Goal: Task Accomplishment & Management: Manage account settings

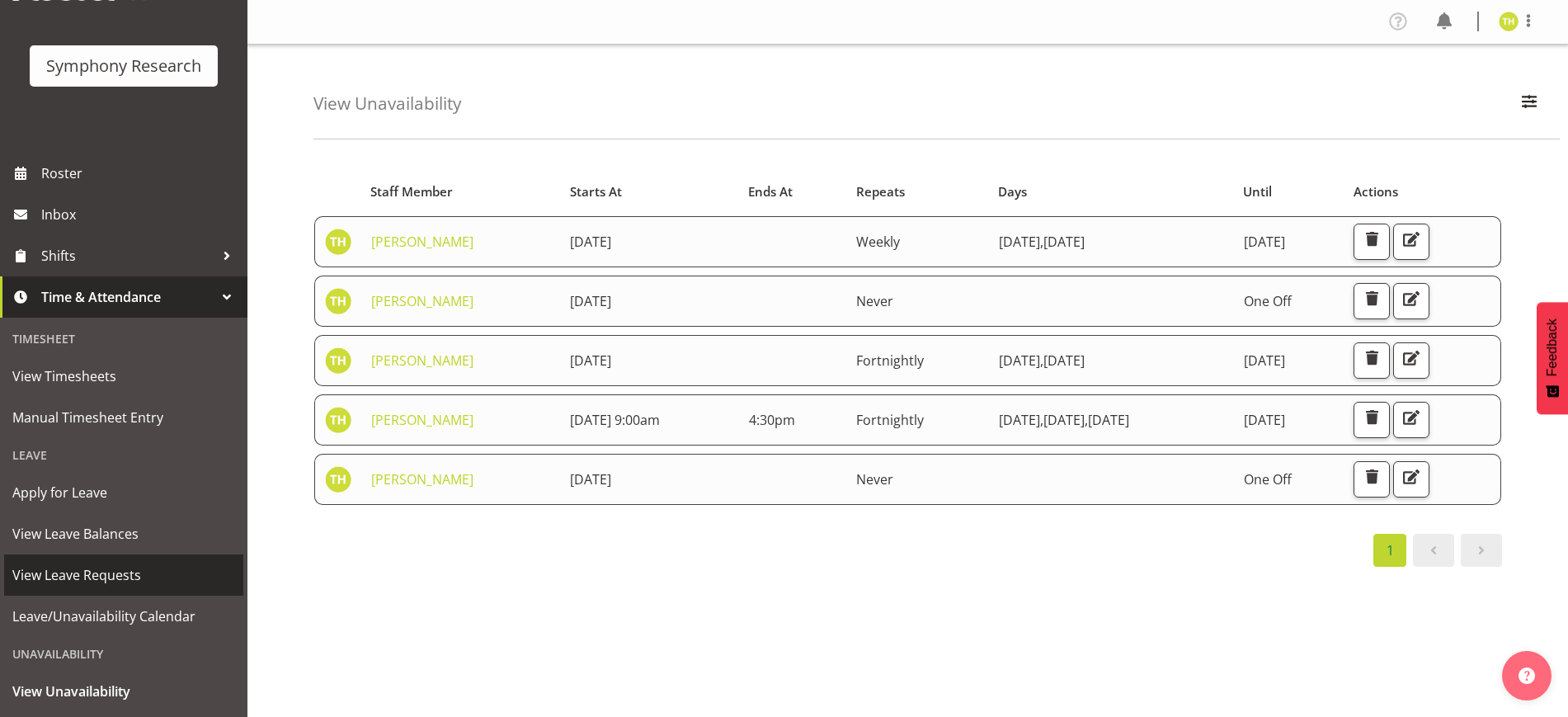
scroll to position [155, 0]
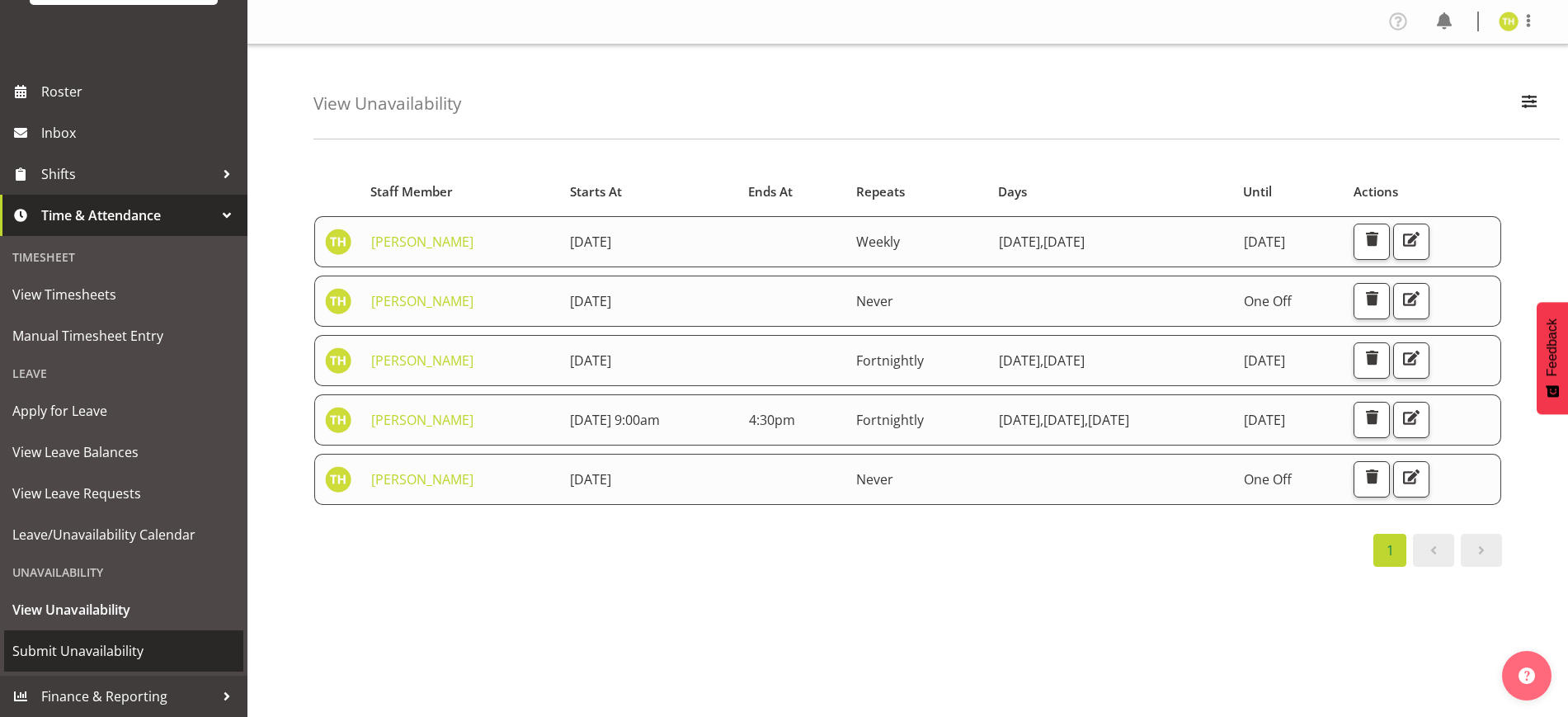
click at [100, 644] on span "Submit Unavailability" at bounding box center [123, 651] width 222 height 25
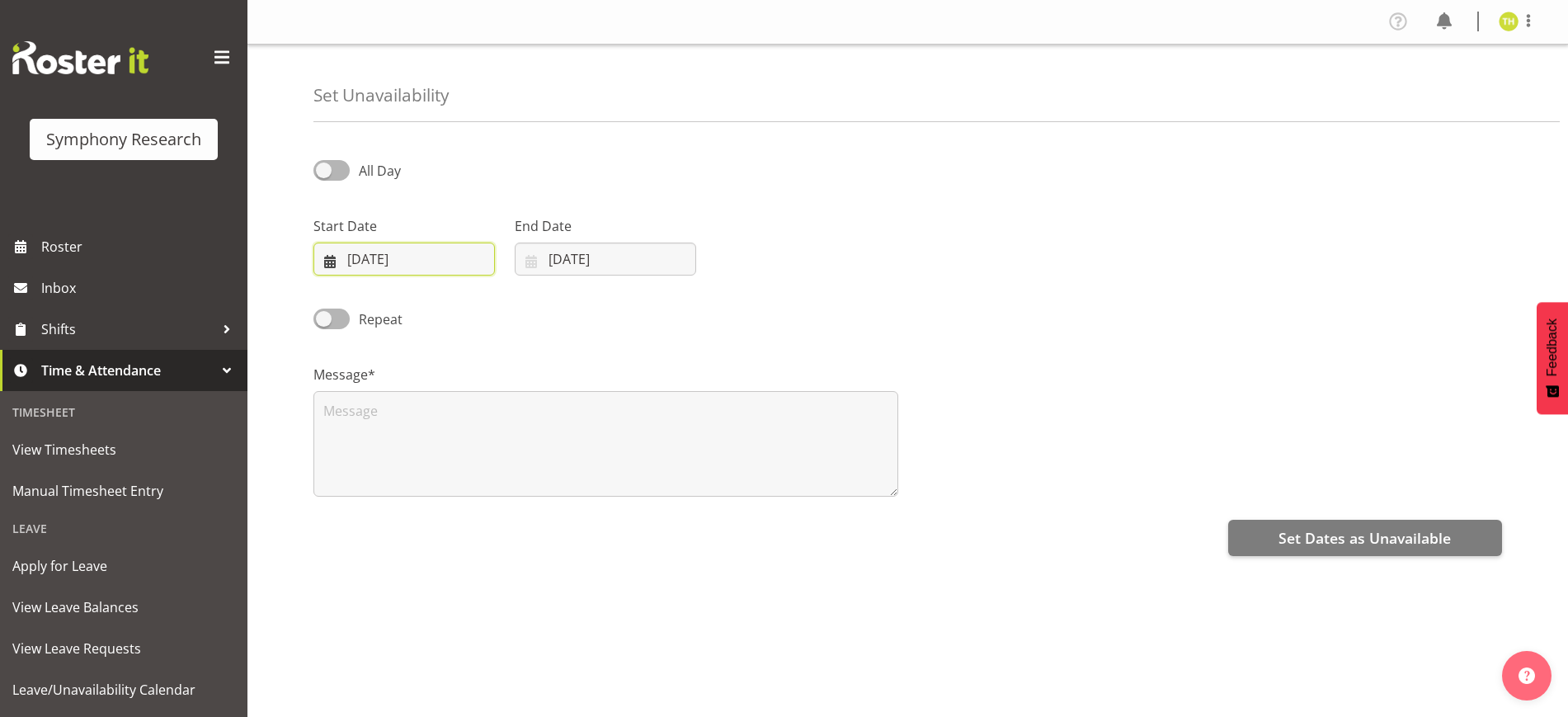
click at [385, 256] on input "[DATE]" at bounding box center [404, 259] width 182 height 33
click at [474, 426] on link "9" at bounding box center [479, 425] width 33 height 31
type input "[DATE]"
click at [587, 263] on input "[DATE]" at bounding box center [606, 259] width 182 height 33
click at [684, 427] on link "9" at bounding box center [679, 425] width 33 height 31
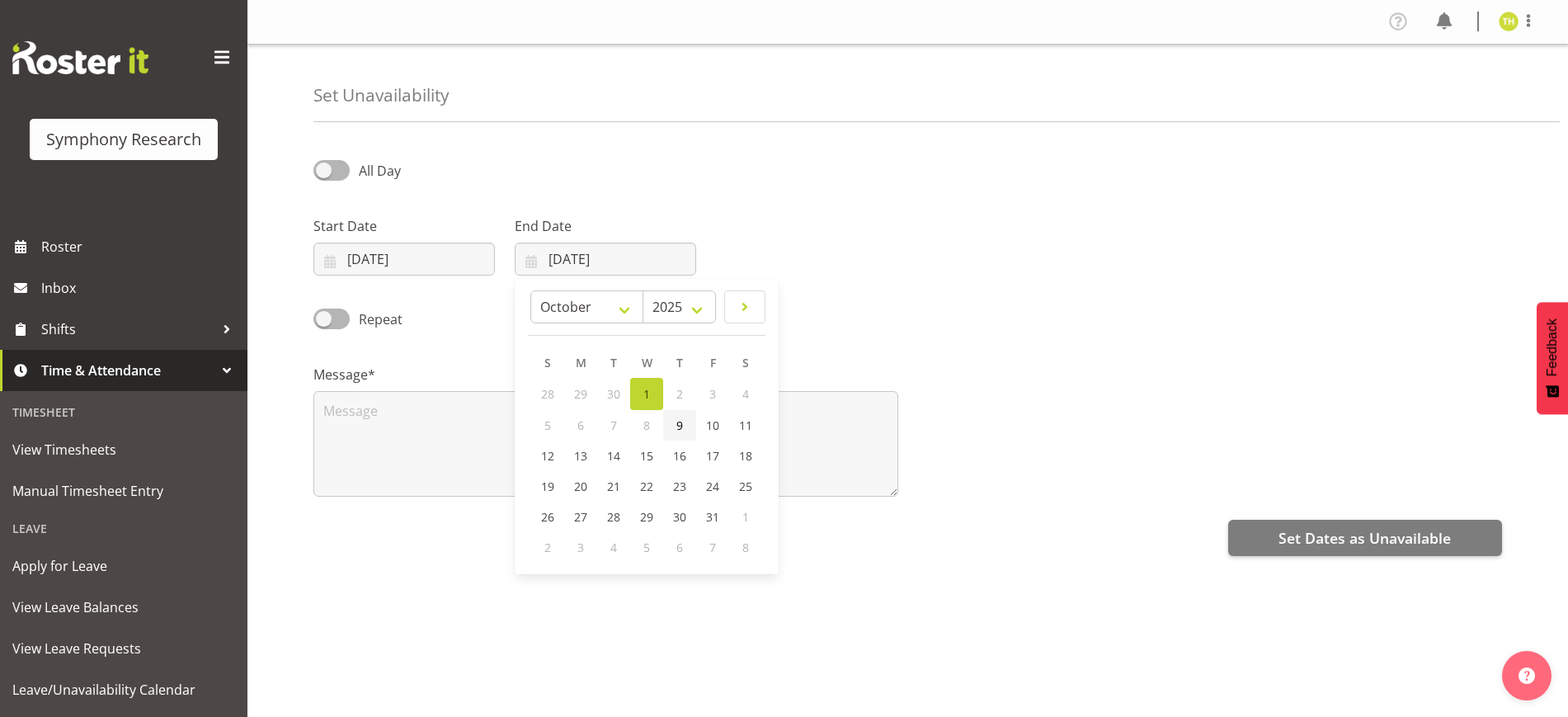
type input "[DATE]"
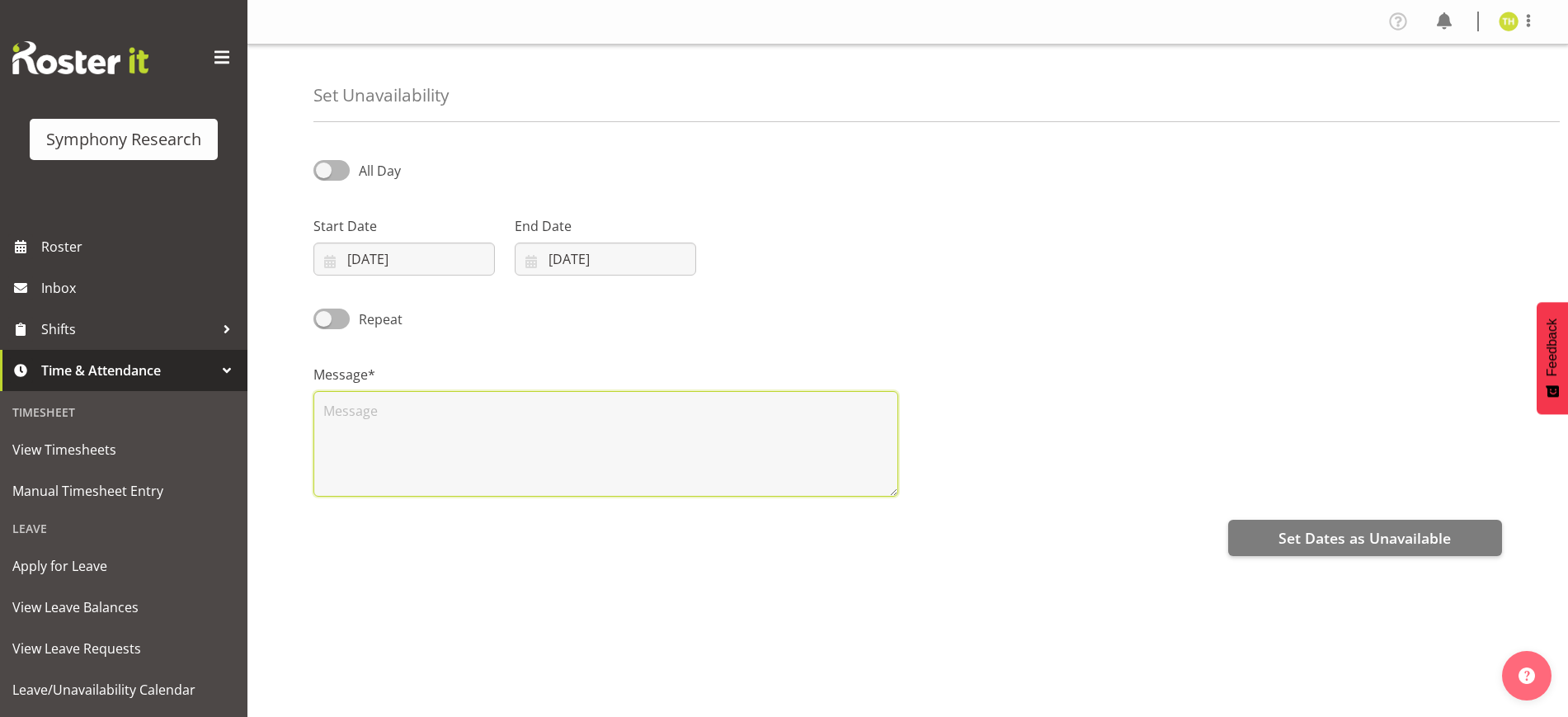
click at [341, 433] on textarea at bounding box center [605, 444] width 584 height 106
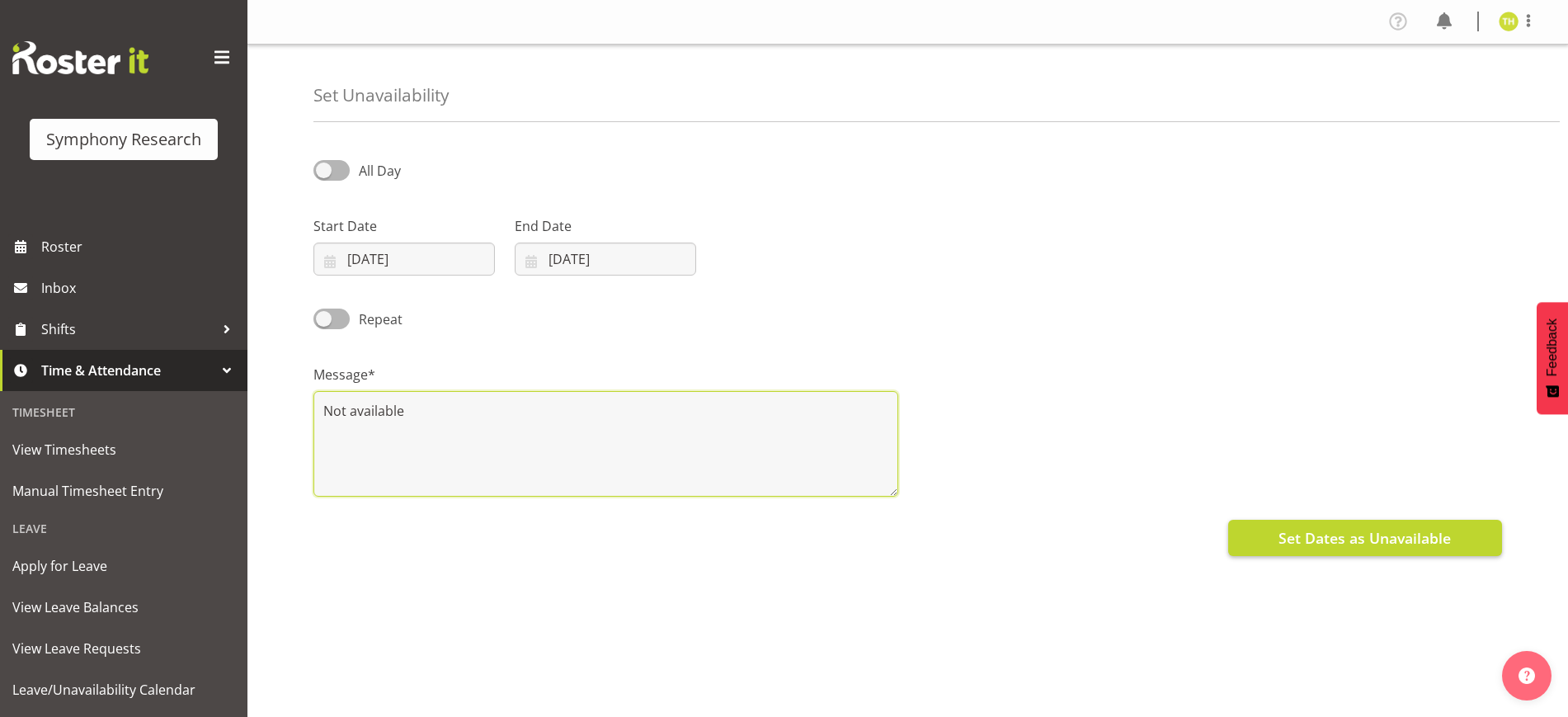
type textarea "Not available"
click at [1401, 537] on span "Set Dates as Unavailable" at bounding box center [1365, 538] width 173 height 22
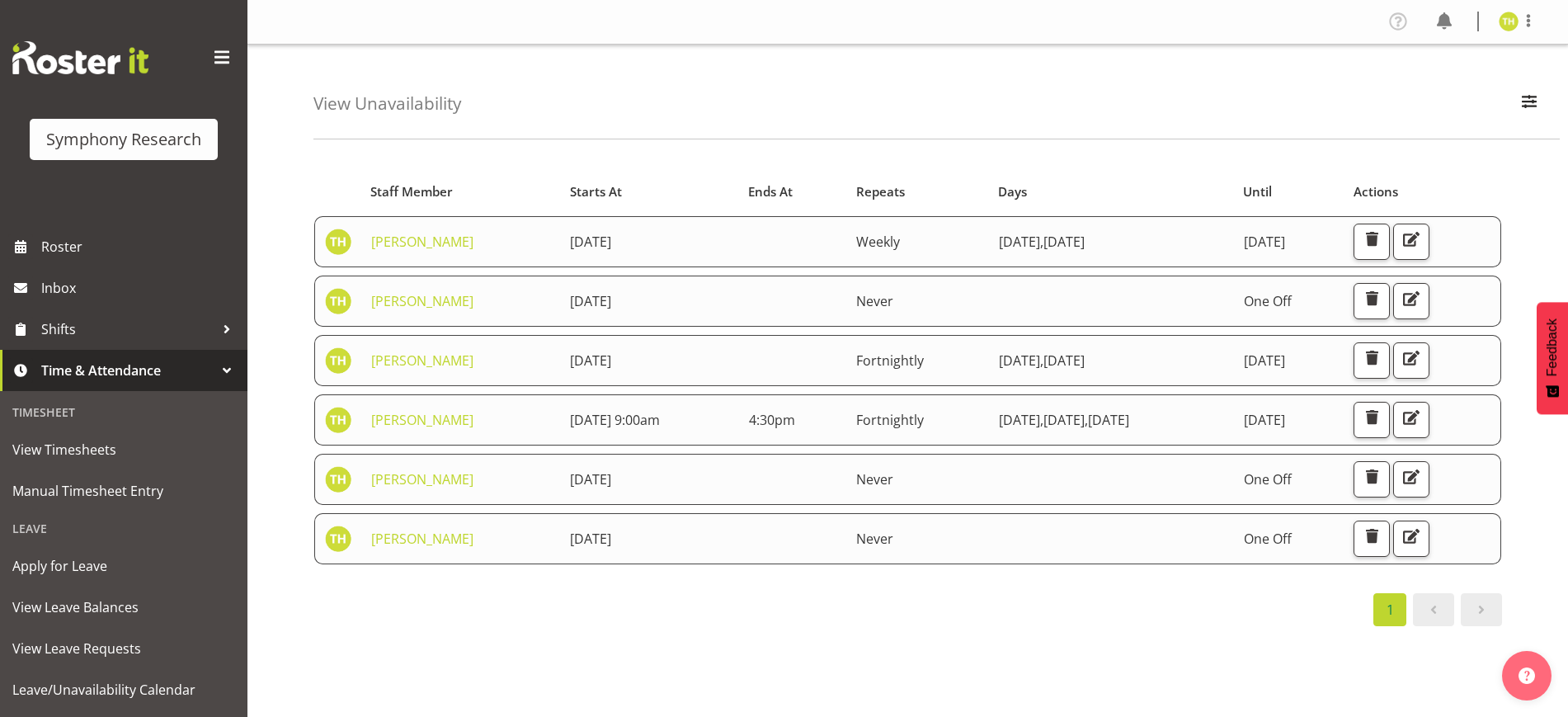
click at [729, 614] on div "1" at bounding box center [908, 609] width 1189 height 33
